Goal: Task Accomplishment & Management: Manage account settings

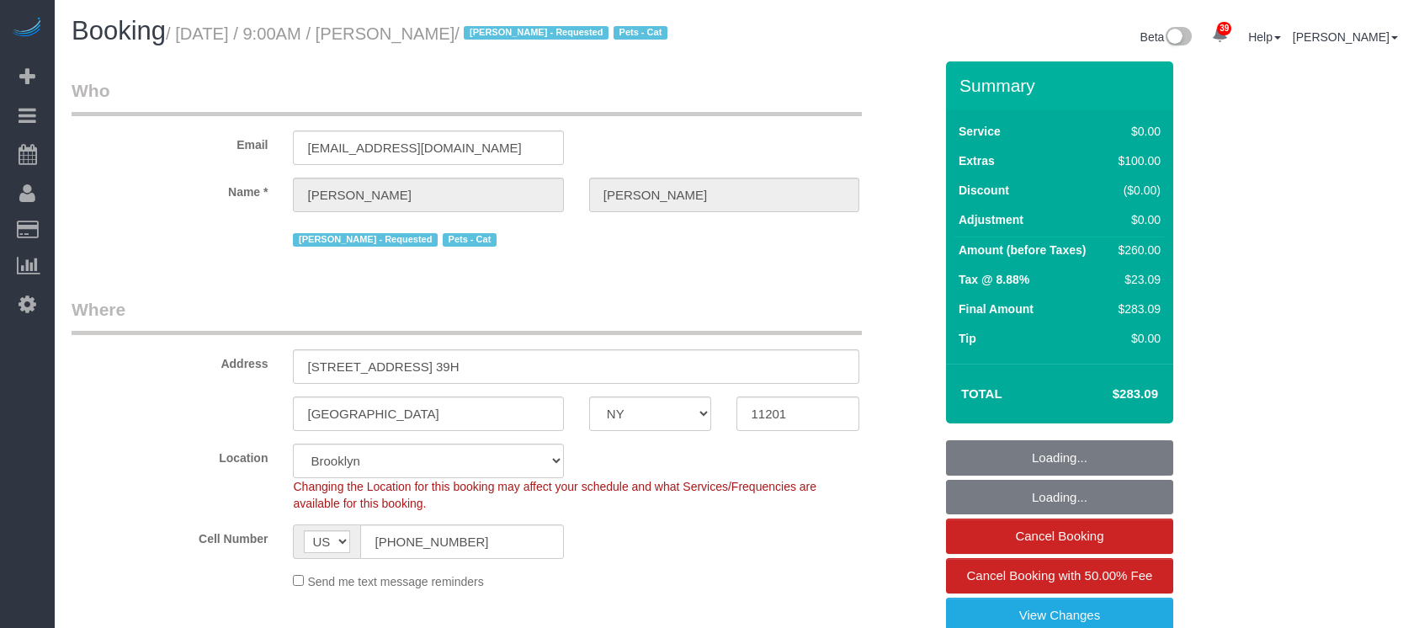
select select "NY"
select select "1"
select select "spot1"
select select "number:57"
select select "number:74"
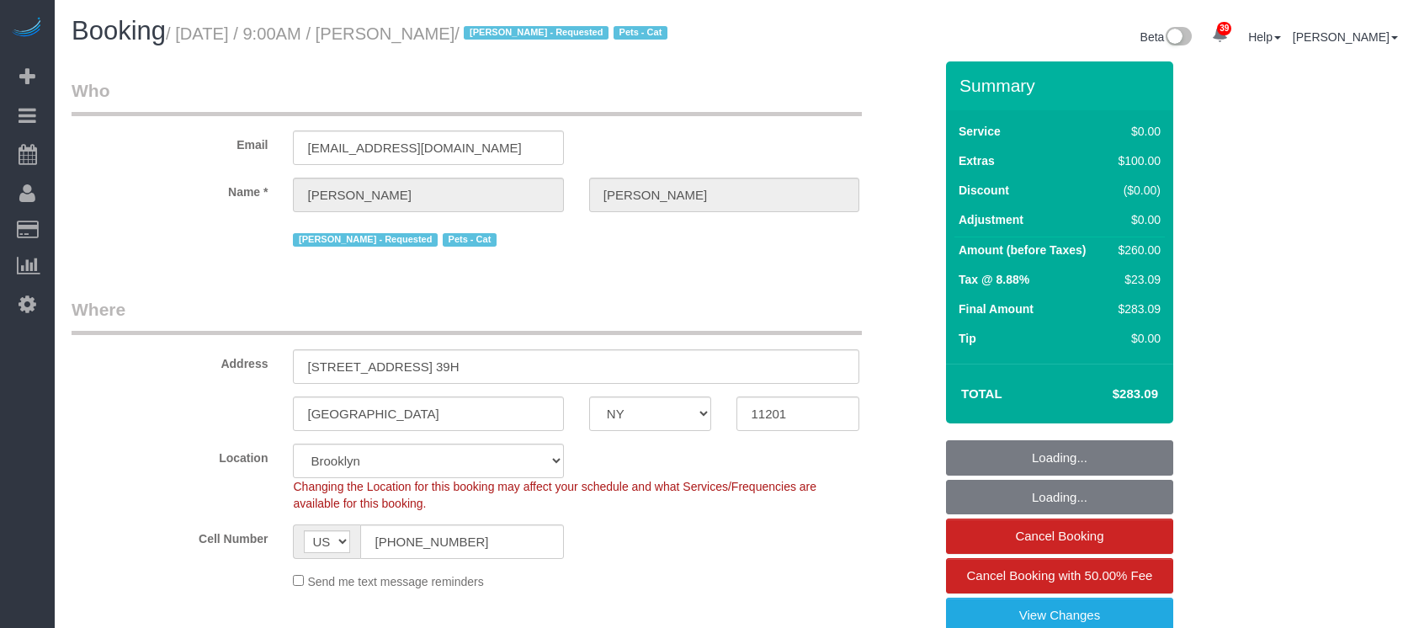
select select "number:15"
select select "number:6"
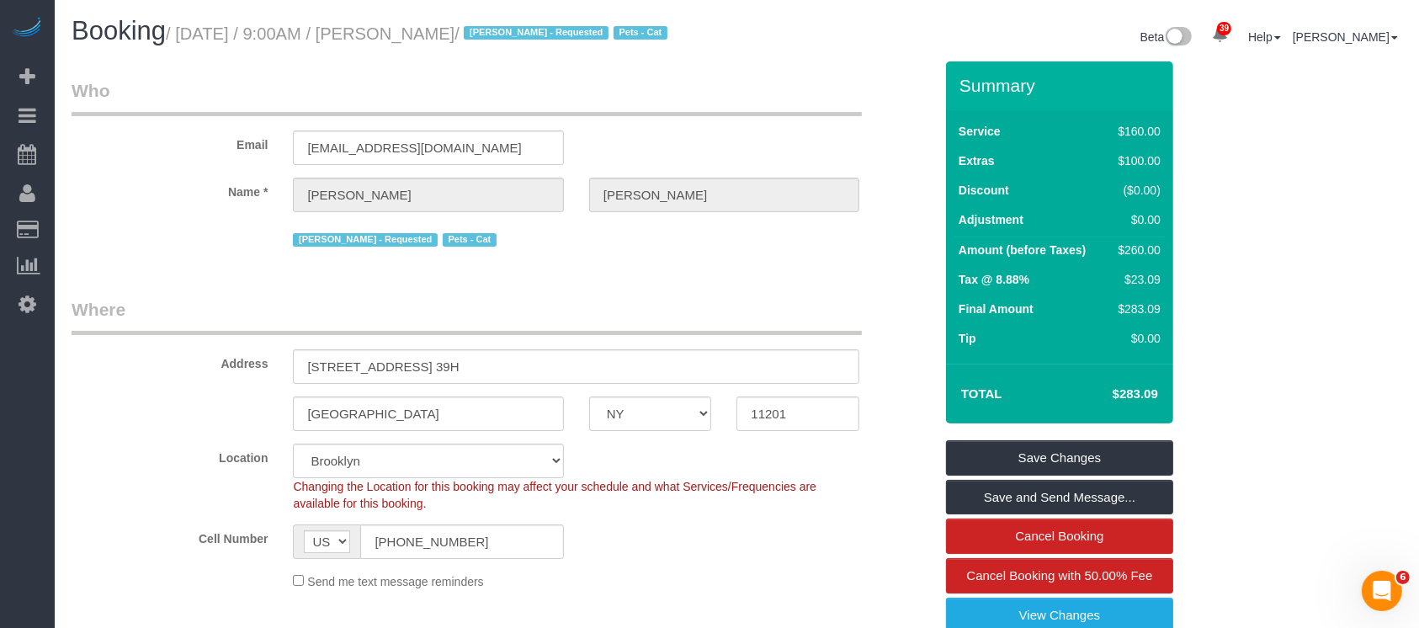
scroll to position [224, 0]
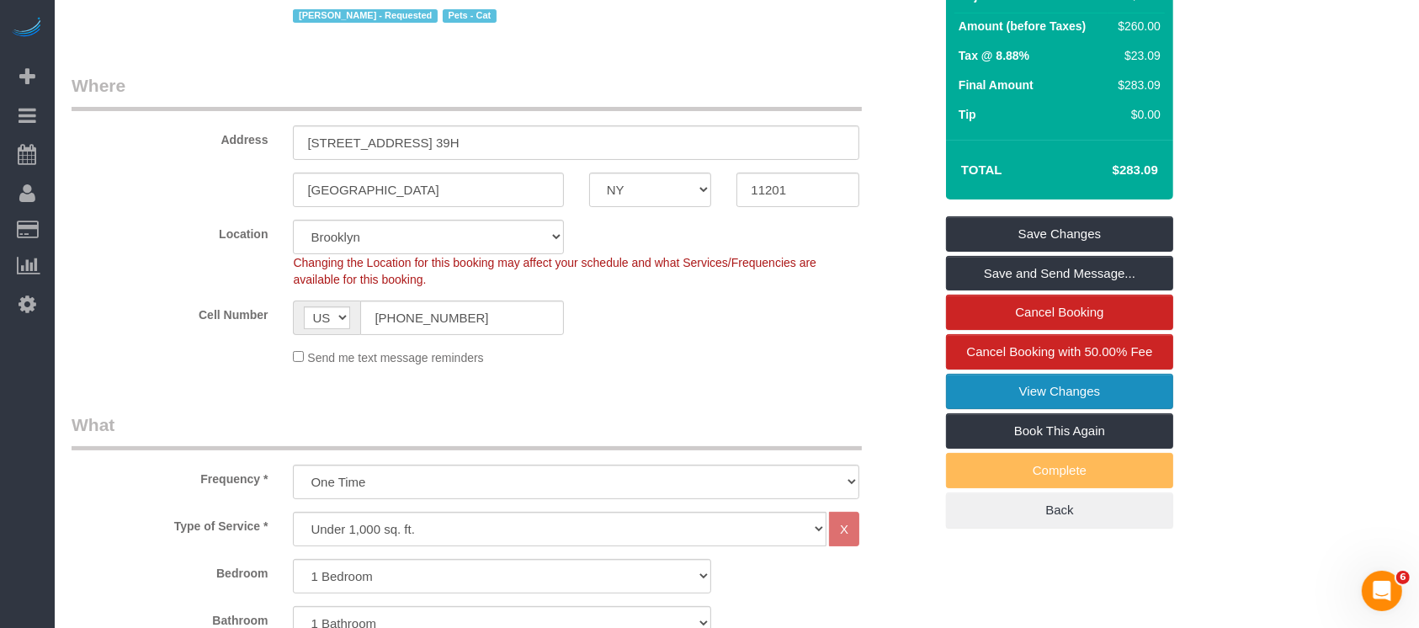
click at [1052, 393] on link "View Changes" at bounding box center [1059, 391] width 227 height 35
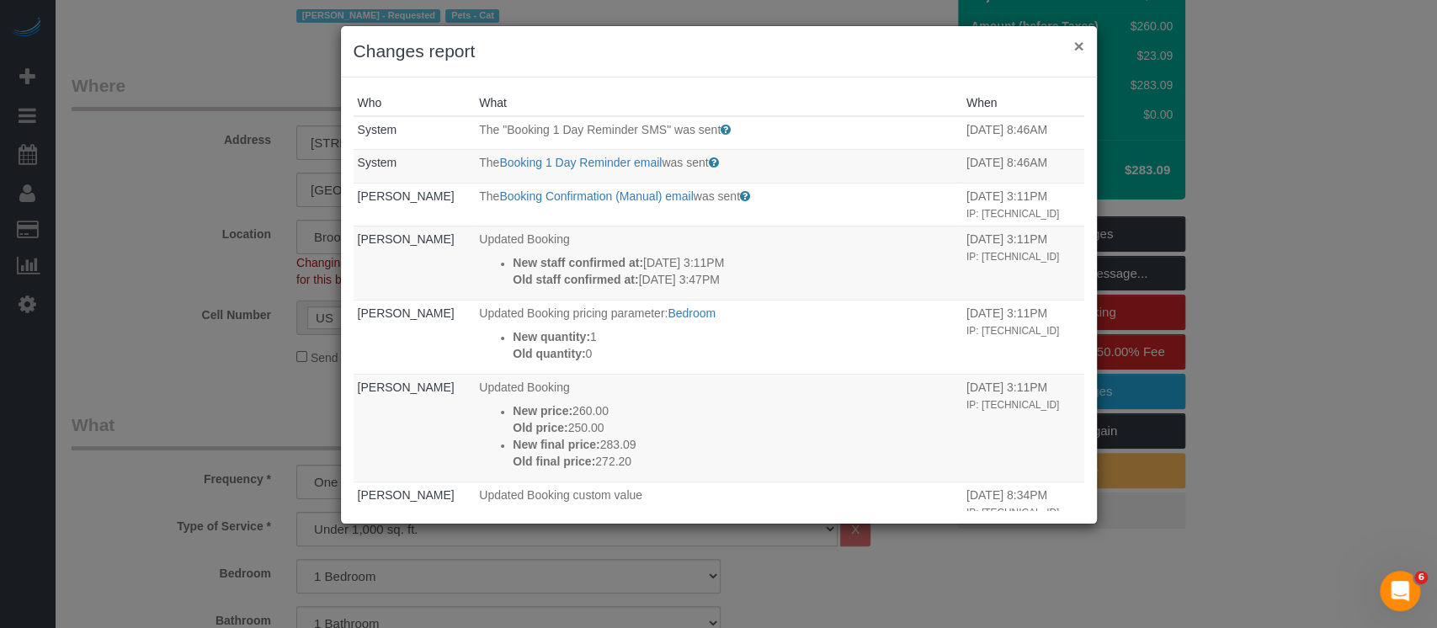
click at [1078, 40] on button "×" at bounding box center [1078, 46] width 10 height 18
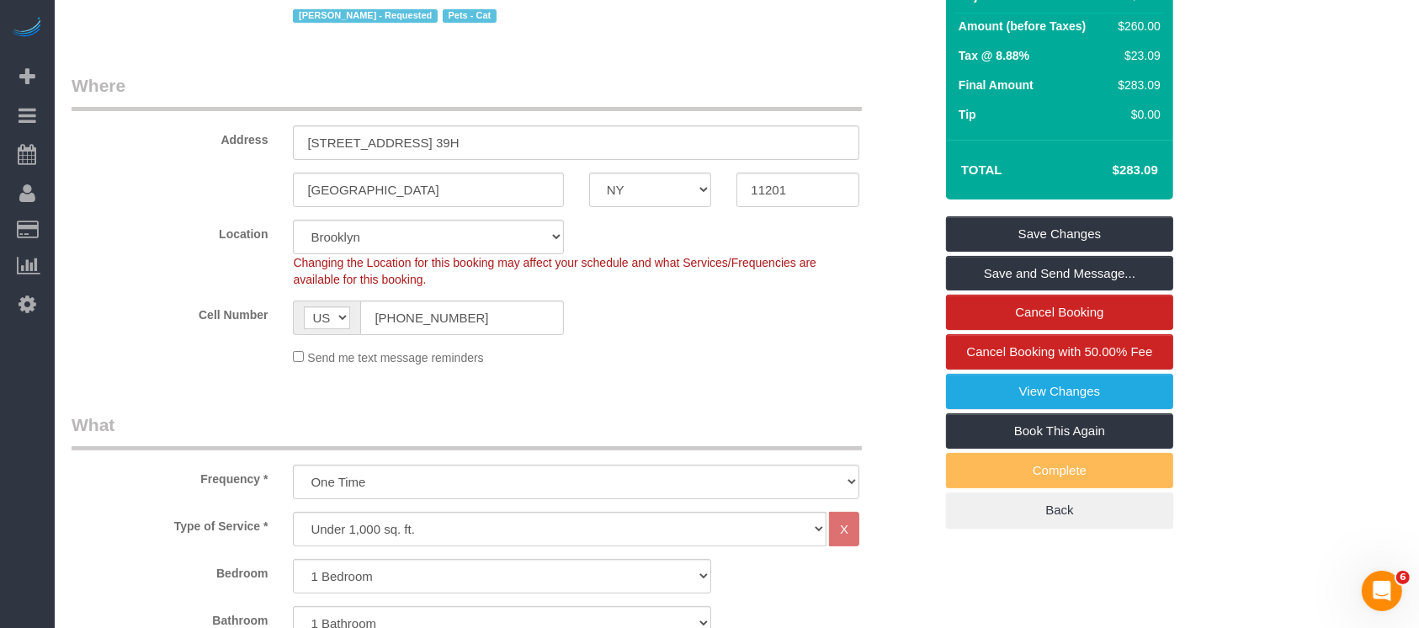
click at [687, 363] on div "Send me text message reminders" at bounding box center [576, 357] width 592 height 19
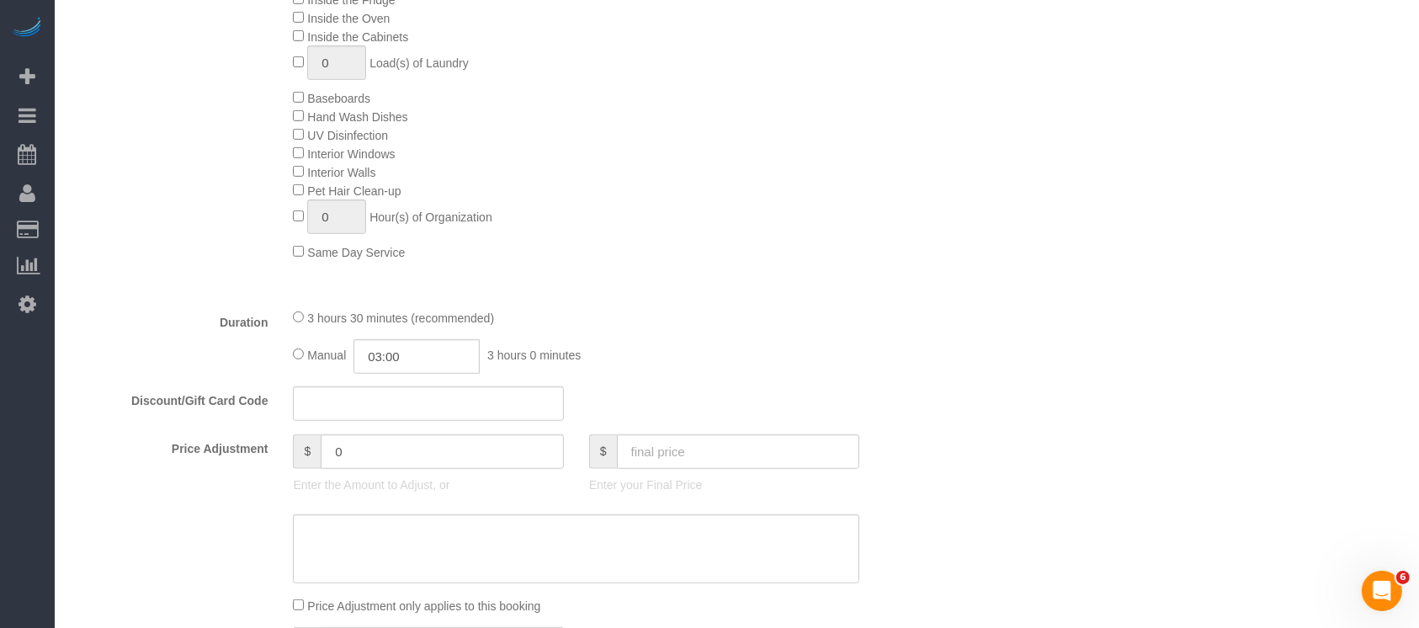
scroll to position [1010, 0]
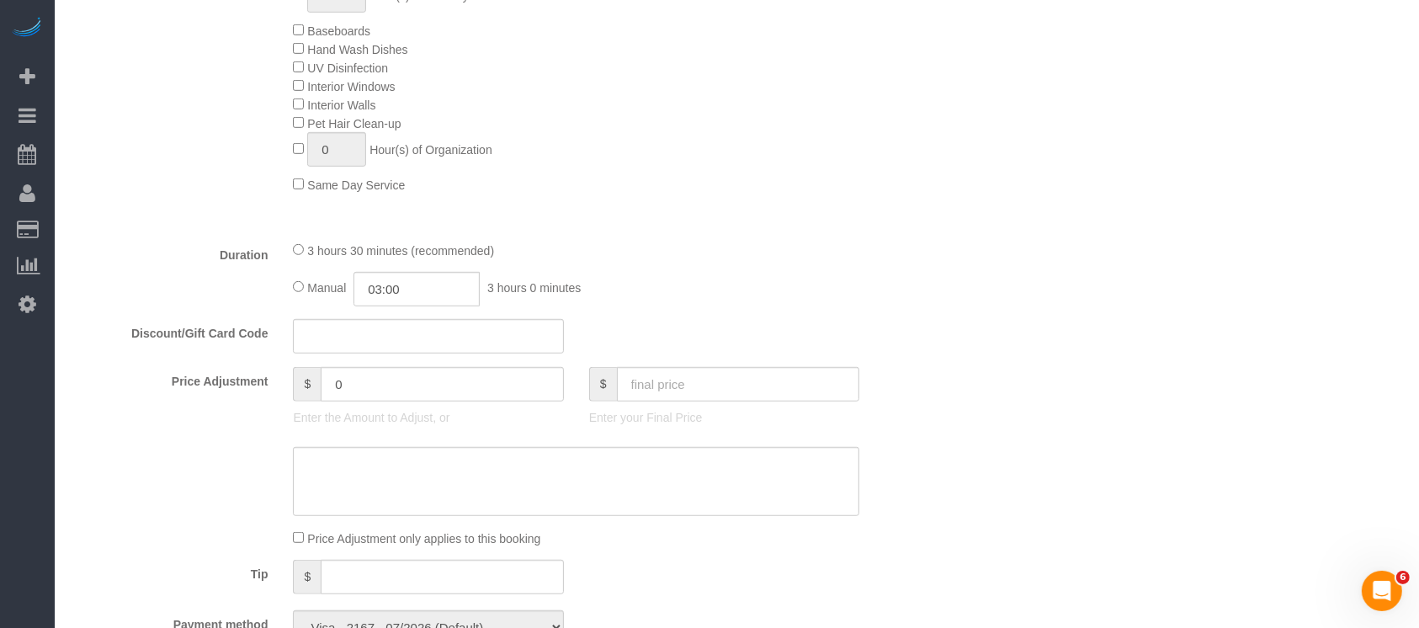
click at [303, 250] on div "3 hours 30 minutes (recommended)" at bounding box center [576, 250] width 567 height 19
click at [297, 259] on div "3 hours 30 minutes (recommended)" at bounding box center [576, 250] width 567 height 19
click at [742, 259] on div "3 hours 30 minutes (recommended)" at bounding box center [576, 250] width 567 height 19
click at [1041, 233] on div "Who Email [EMAIL_ADDRESS][DOMAIN_NAME] Name * [PERSON_NAME] [PERSON_NAME] - Req…" at bounding box center [737, 446] width 1331 height 2791
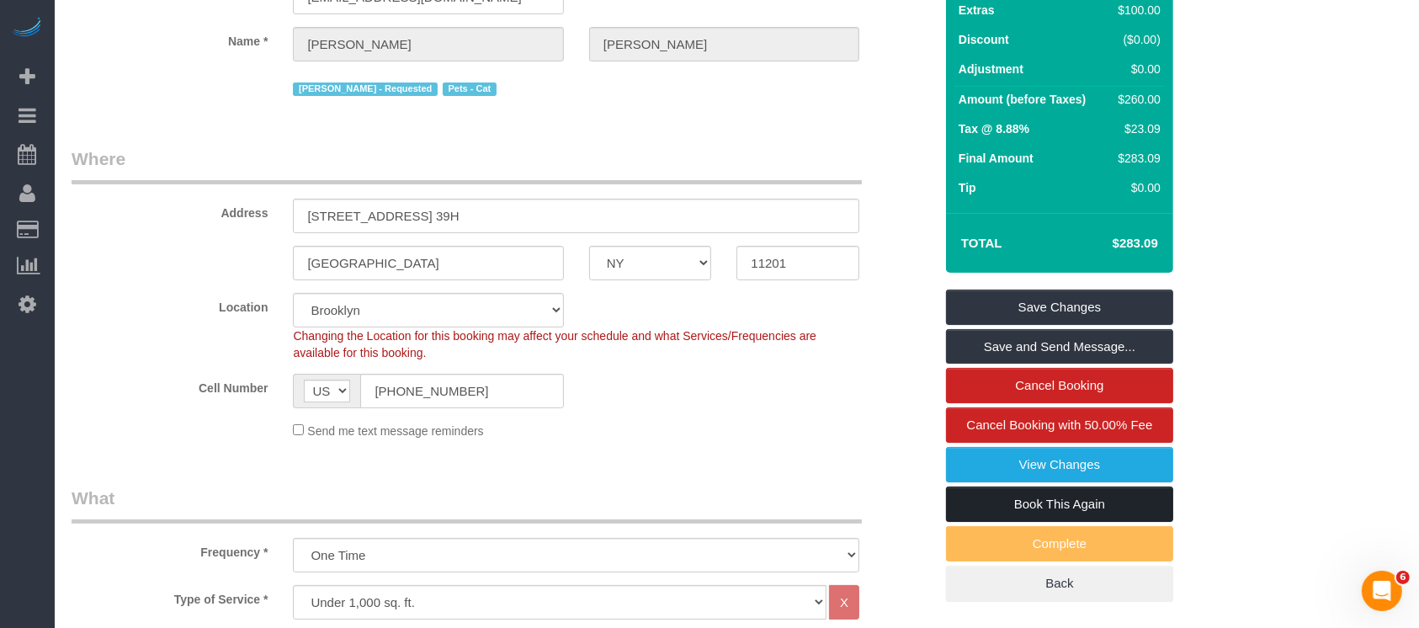
scroll to position [112, 0]
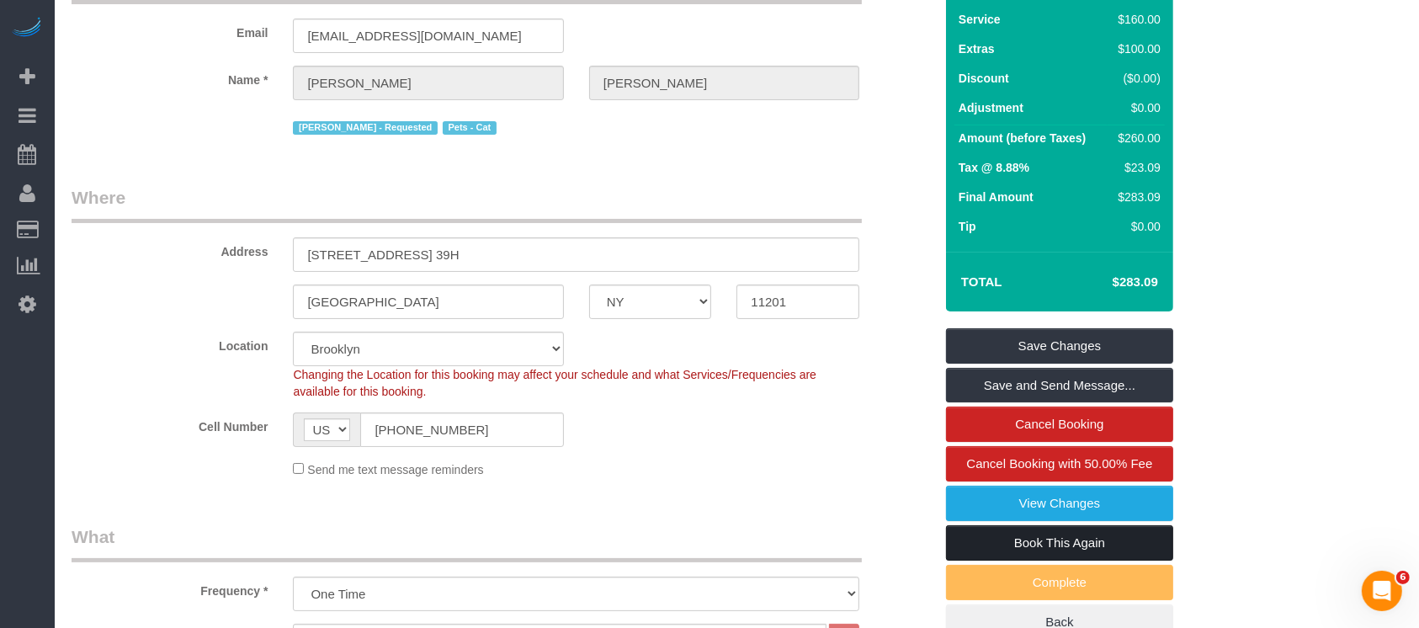
select select "spot60"
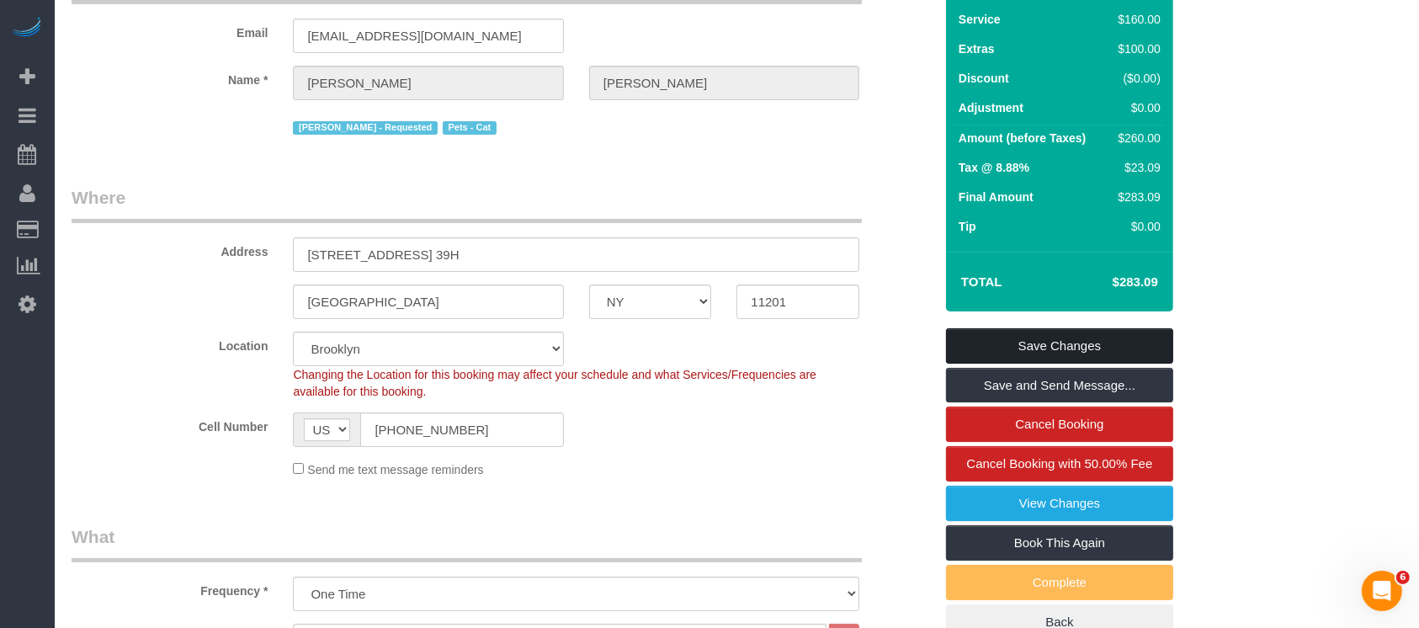
click at [1054, 349] on link "Save Changes" at bounding box center [1059, 345] width 227 height 35
